Goal: Find specific page/section: Find specific page/section

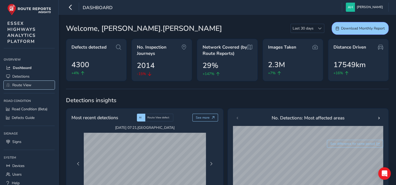
click at [24, 86] on span "Route View" at bounding box center [21, 85] width 19 height 5
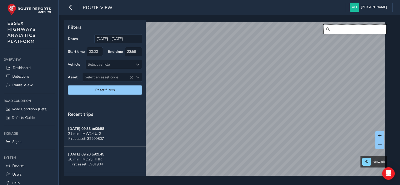
click at [363, 30] on input "Search" at bounding box center [354, 29] width 63 height 9
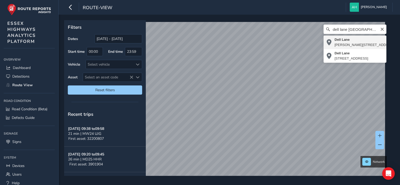
type input "[STREET_ADDRESS][PERSON_NAME]"
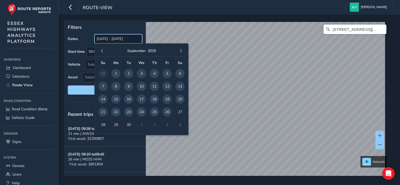
click at [109, 39] on input "[DATE] - [DATE]" at bounding box center [118, 38] width 48 height 9
click at [100, 50] on span "button" at bounding box center [102, 51] width 4 height 4
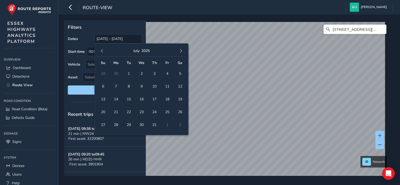
click at [100, 50] on span "button" at bounding box center [102, 51] width 4 height 4
click at [183, 50] on button "button" at bounding box center [180, 50] width 7 height 7
click at [153, 75] on span "1" at bounding box center [154, 73] width 9 height 9
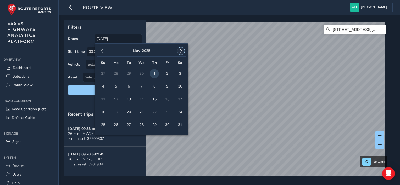
click at [180, 51] on span "button" at bounding box center [181, 51] width 4 height 4
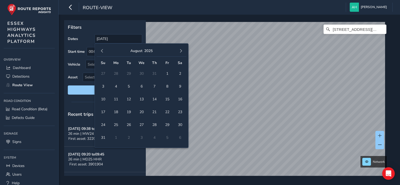
click at [180, 51] on span "button" at bounding box center [181, 51] width 4 height 4
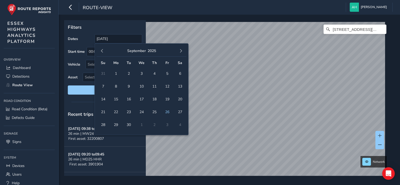
click at [180, 51] on span "button" at bounding box center [181, 51] width 4 height 4
click at [102, 52] on span "button" at bounding box center [102, 51] width 4 height 4
click at [154, 112] on span "25" at bounding box center [154, 112] width 9 height 9
type input "[DATE] - [DATE]"
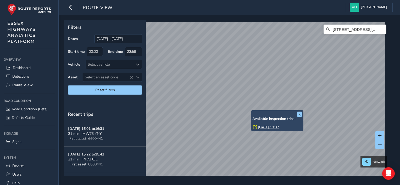
click at [251, 111] on div "x Available inspection trips: [DATE] 13:37" at bounding box center [277, 120] width 52 height 21
click at [264, 127] on link "[DATE] 13:37" at bounding box center [268, 127] width 21 height 5
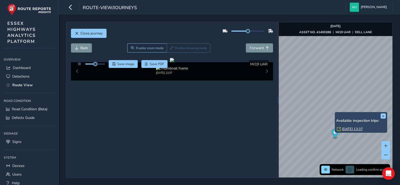
click at [346, 128] on link "[DATE] 13:37" at bounding box center [352, 129] width 21 height 5
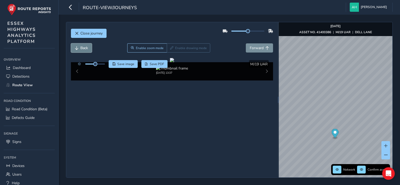
click at [83, 47] on span "Back" at bounding box center [84, 48] width 8 height 5
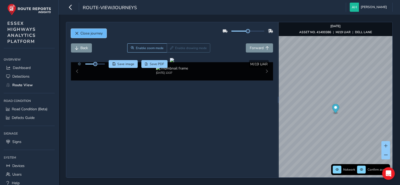
click at [82, 31] on span "Close journey" at bounding box center [91, 33] width 22 height 5
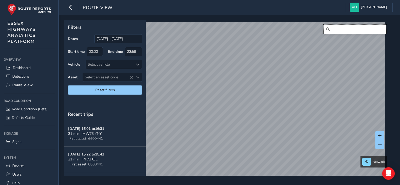
click at [344, 30] on input "Search" at bounding box center [354, 29] width 63 height 9
click at [381, 147] on span at bounding box center [380, 145] width 4 height 4
click at [381, 145] on button at bounding box center [379, 144] width 9 height 9
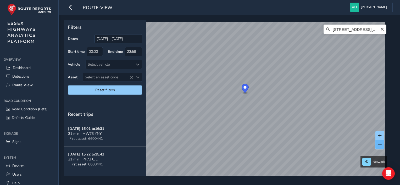
click at [381, 145] on button at bounding box center [379, 144] width 9 height 9
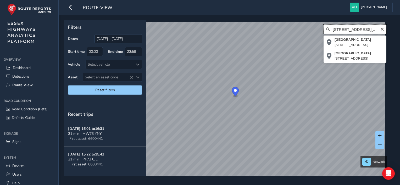
click at [363, 31] on input "[STREET_ADDRESS][PERSON_NAME]" at bounding box center [354, 29] width 63 height 9
click at [357, 28] on input "[STREET_ADDRESS][PERSON_NAME]" at bounding box center [354, 29] width 63 height 9
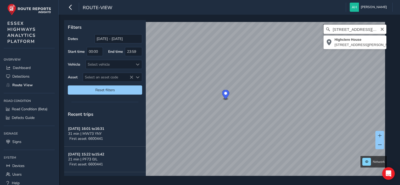
click at [367, 29] on input "[STREET_ADDRESS][PERSON_NAME]" at bounding box center [354, 29] width 63 height 9
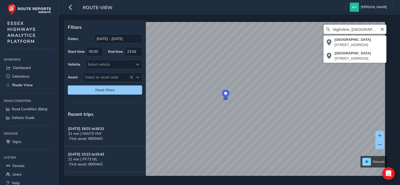
click at [345, 30] on input "Highclere, [GEOGRAPHIC_DATA]" at bounding box center [354, 29] width 63 height 9
type input "[STREET_ADDRESS]"
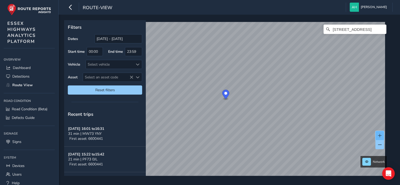
click at [380, 134] on span at bounding box center [380, 136] width 4 height 4
click at [110, 40] on input "[DATE] - [DATE]" at bounding box center [118, 38] width 48 height 9
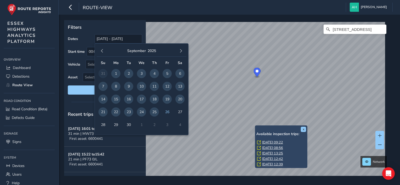
click at [272, 142] on link "[DATE] 09:22" at bounding box center [272, 142] width 21 height 5
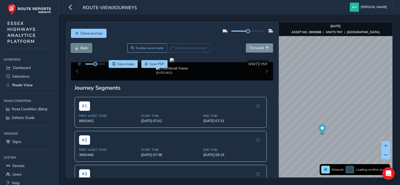
click at [81, 47] on span "Back" at bounding box center [84, 48] width 8 height 5
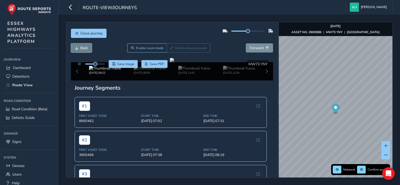
click at [81, 47] on span "Back" at bounding box center [84, 48] width 8 height 5
